Goal: Task Accomplishment & Management: Manage account settings

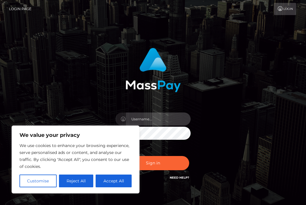
click at [146, 123] on input "text" at bounding box center [158, 119] width 65 height 13
type input "[PERSON_NAME][EMAIL_ADDRESS][DOMAIN_NAME]"
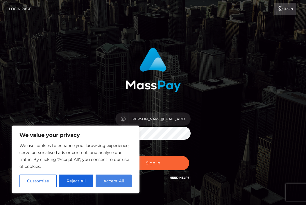
click at [109, 182] on button "Accept All" at bounding box center [114, 181] width 36 height 13
checkbox input "true"
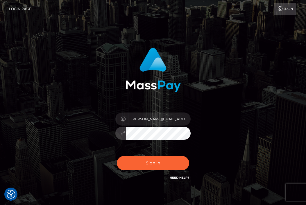
click at [117, 156] on button "Sign in" at bounding box center [153, 163] width 73 height 14
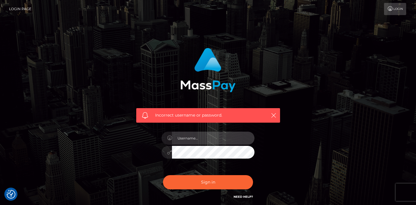
click at [206, 144] on input "text" at bounding box center [213, 138] width 82 height 13
type input "JosuePerales"
click at [163, 175] on button "Sign in" at bounding box center [208, 182] width 90 height 14
